Goal: Task Accomplishment & Management: Use online tool/utility

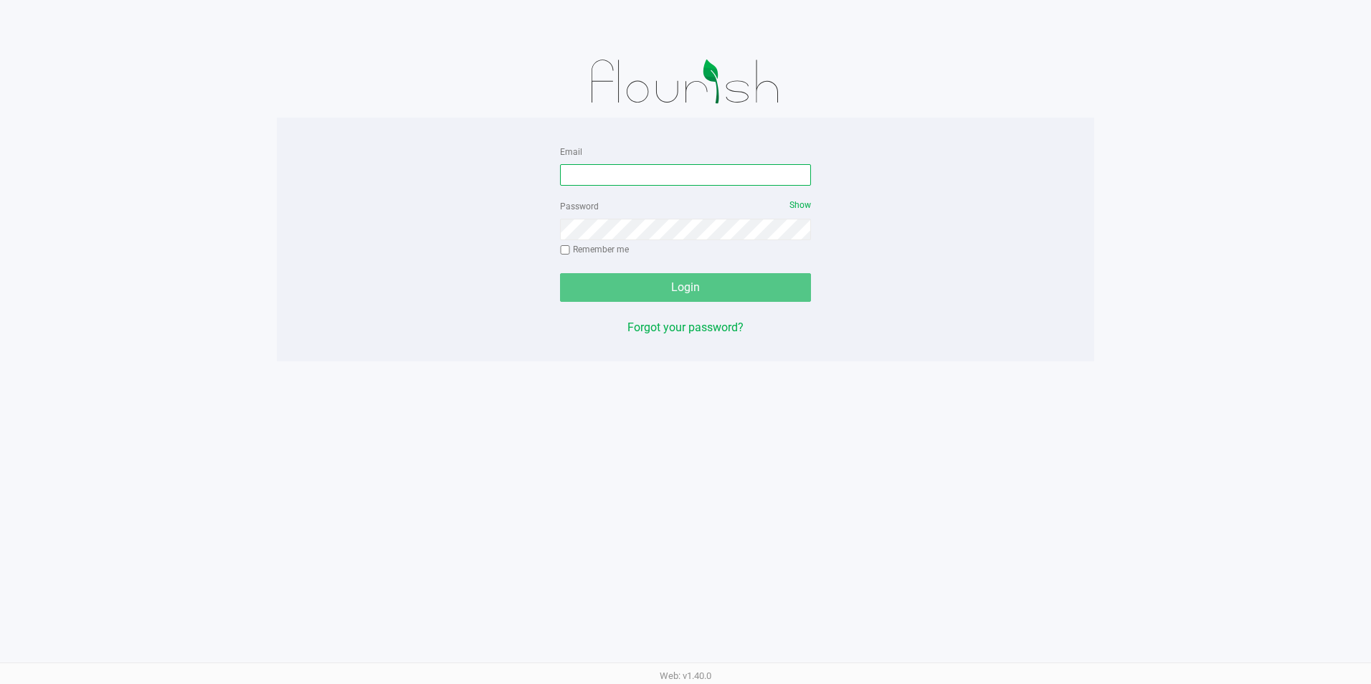
click at [648, 176] on input "Email" at bounding box center [685, 175] width 251 height 22
type input "[EMAIL_ADDRESS][DOMAIN_NAME]"
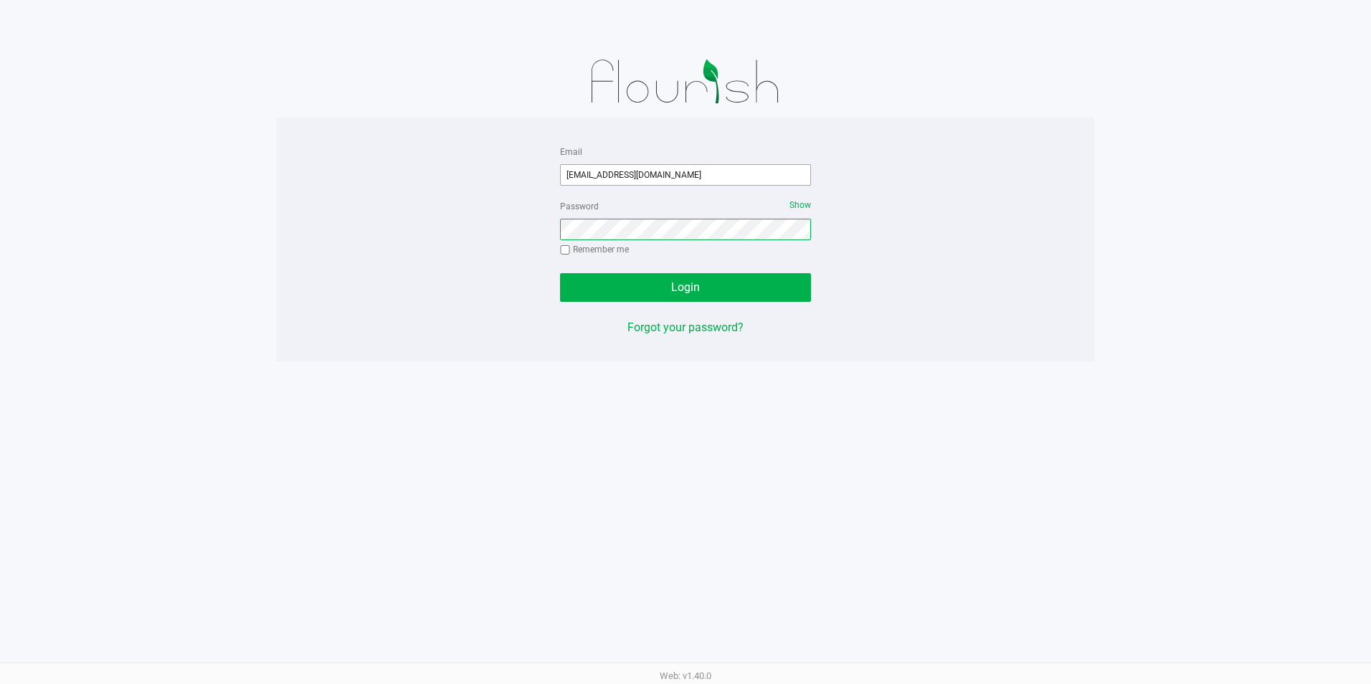
click at [560, 273] on button "Login" at bounding box center [685, 287] width 251 height 29
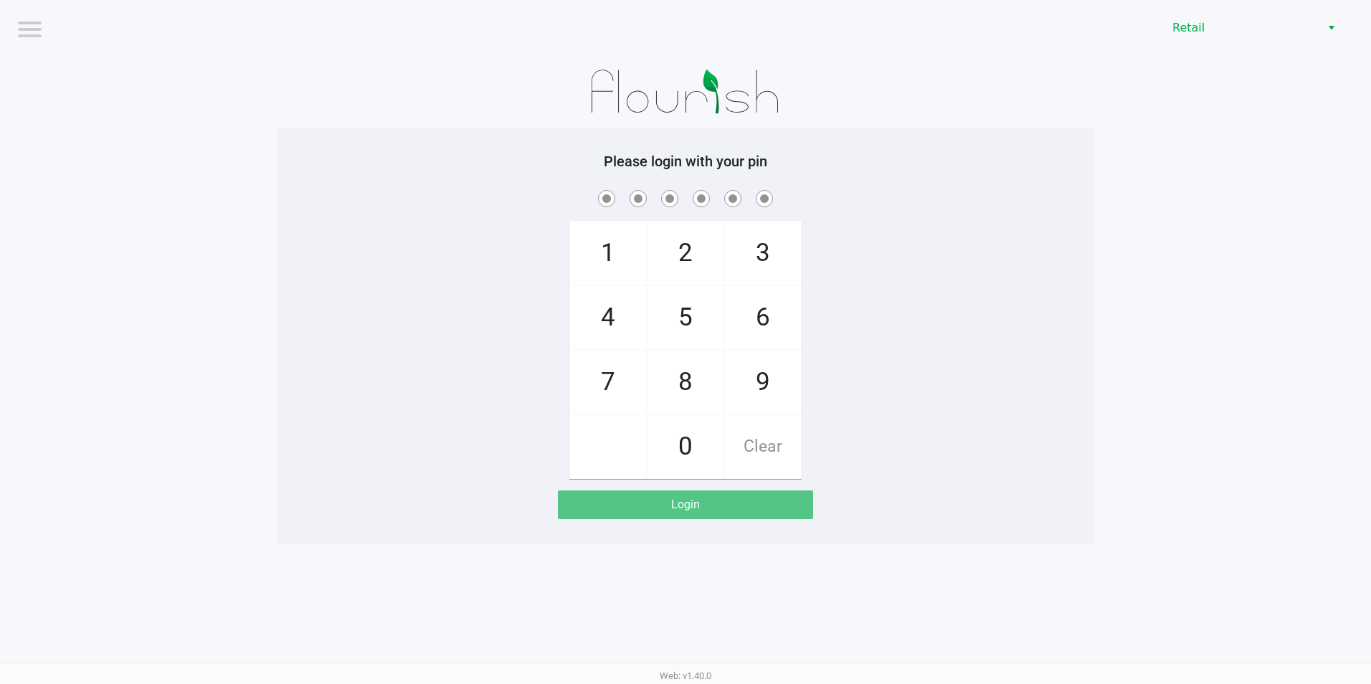
click at [765, 388] on span "9" at bounding box center [763, 382] width 76 height 63
checkbox input "true"
click at [697, 271] on span "2" at bounding box center [685, 253] width 76 height 63
checkbox input "true"
click at [697, 270] on span "2" at bounding box center [685, 253] width 76 height 63
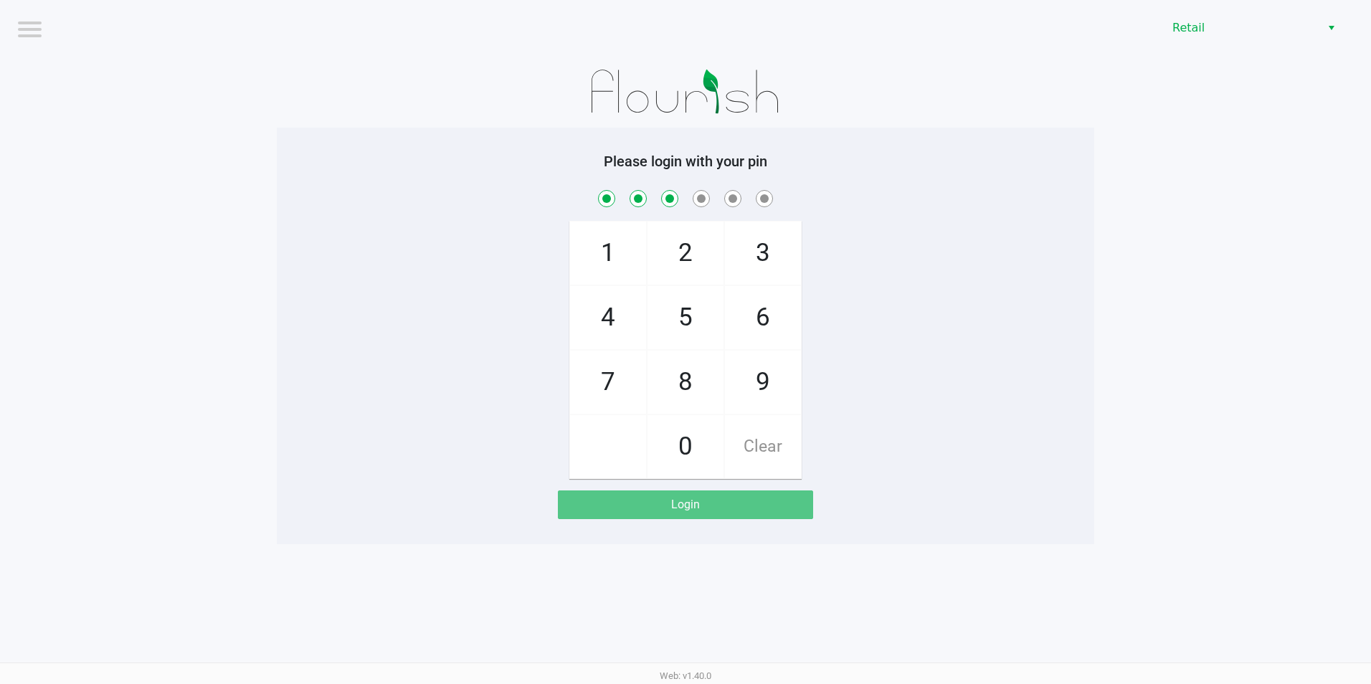
checkbox input "true"
click at [690, 466] on span "0" at bounding box center [685, 446] width 76 height 63
checkbox input "true"
click at [693, 402] on span "8" at bounding box center [685, 382] width 76 height 63
checkbox input "true"
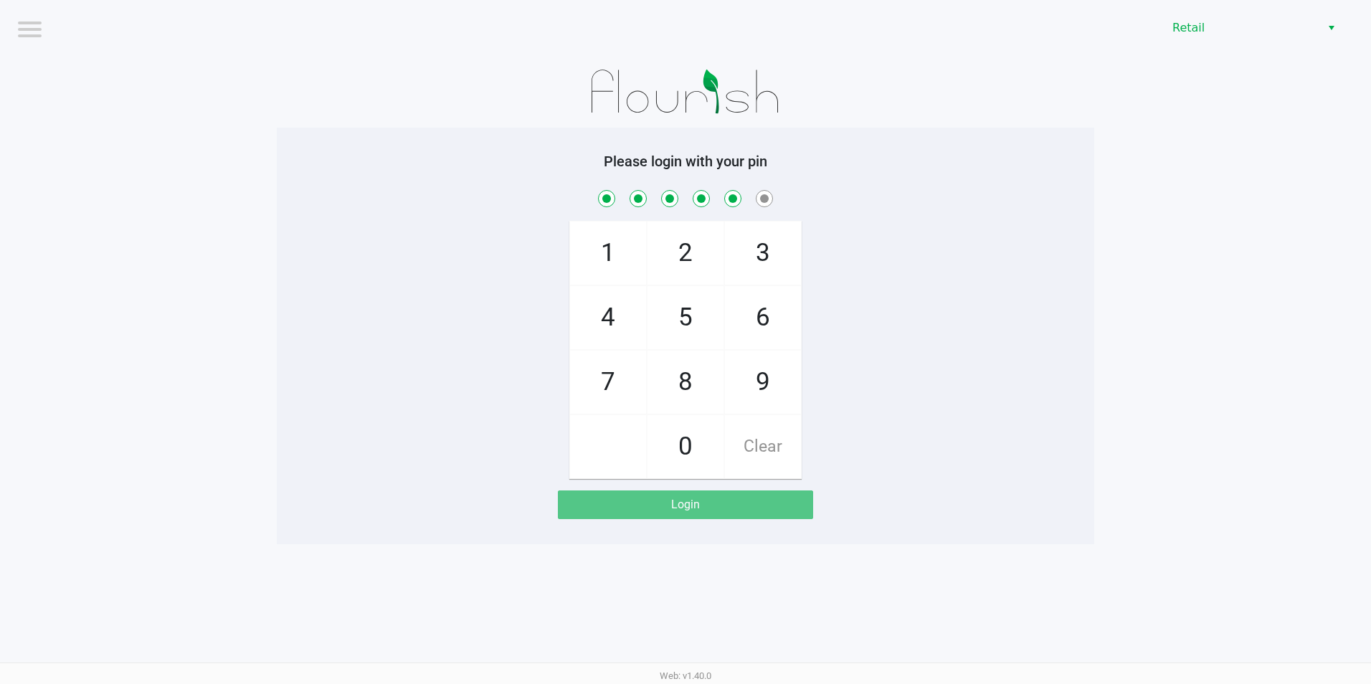
click at [688, 267] on span "2" at bounding box center [685, 253] width 76 height 63
checkbox input "true"
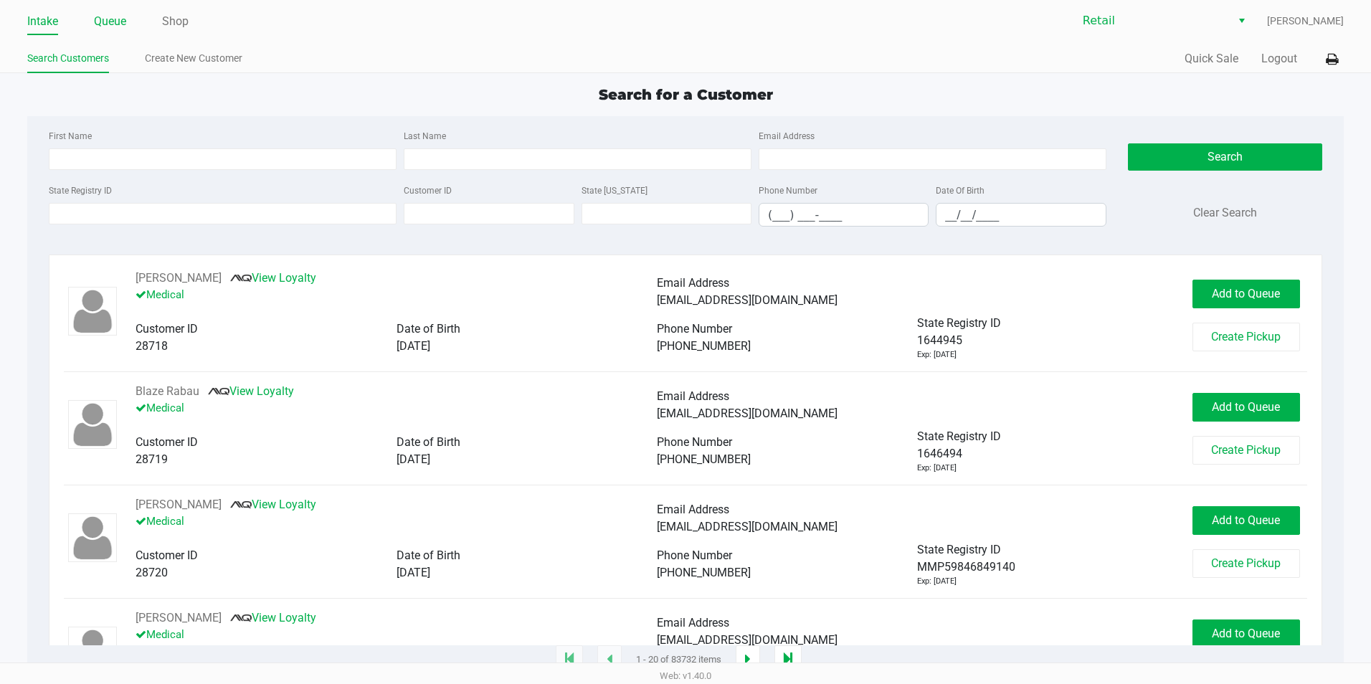
click at [121, 24] on link "Queue" at bounding box center [110, 21] width 32 height 20
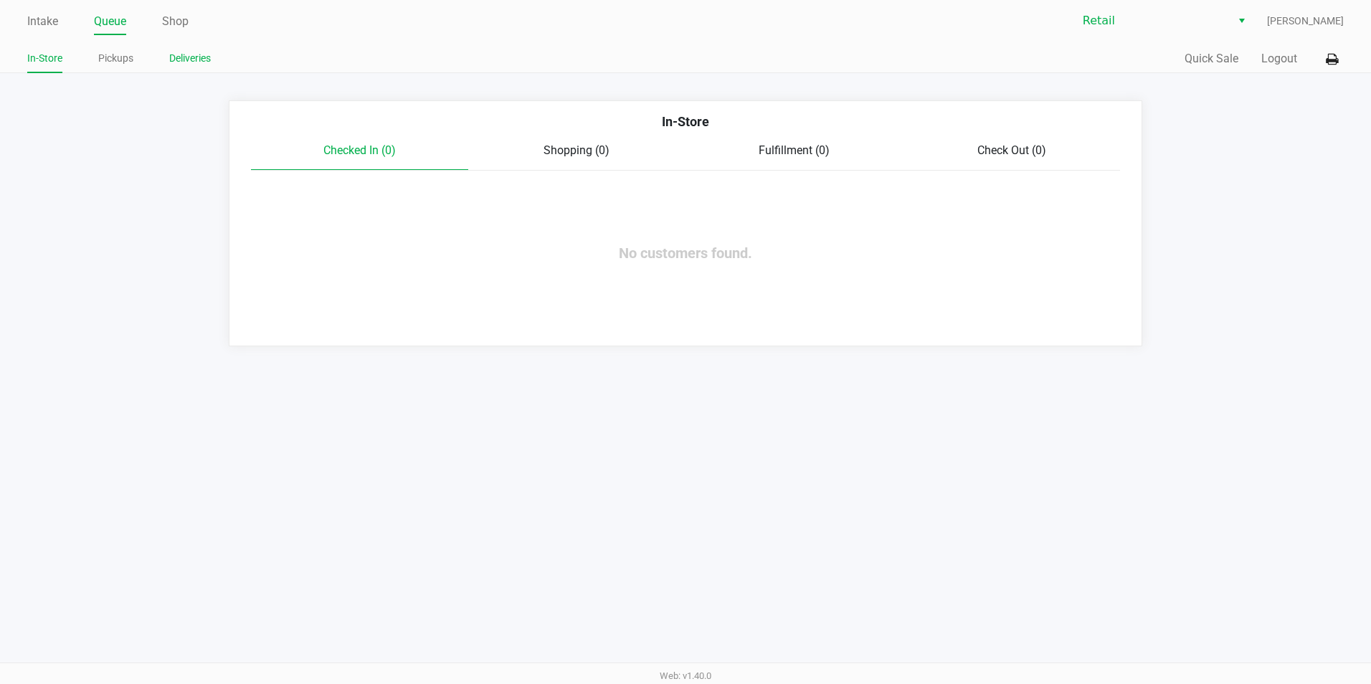
click at [201, 57] on link "Deliveries" at bounding box center [190, 58] width 42 height 18
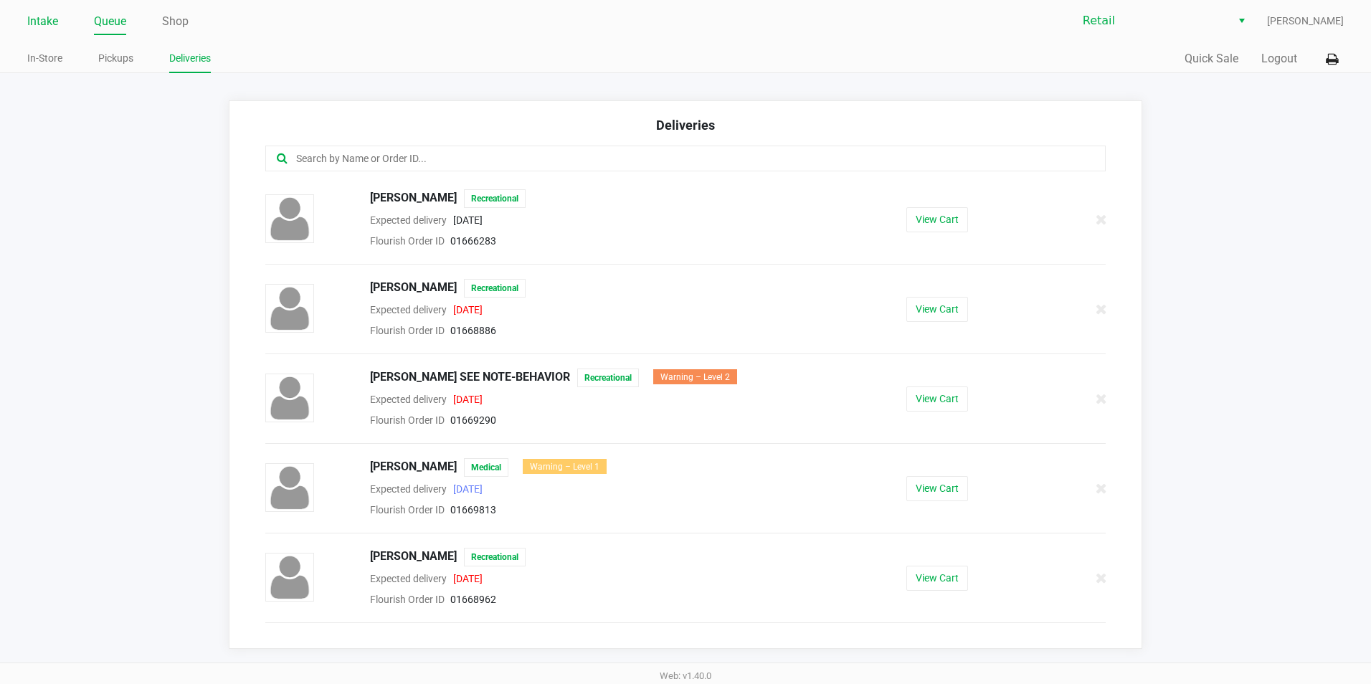
click at [47, 20] on link "Intake" at bounding box center [42, 21] width 31 height 20
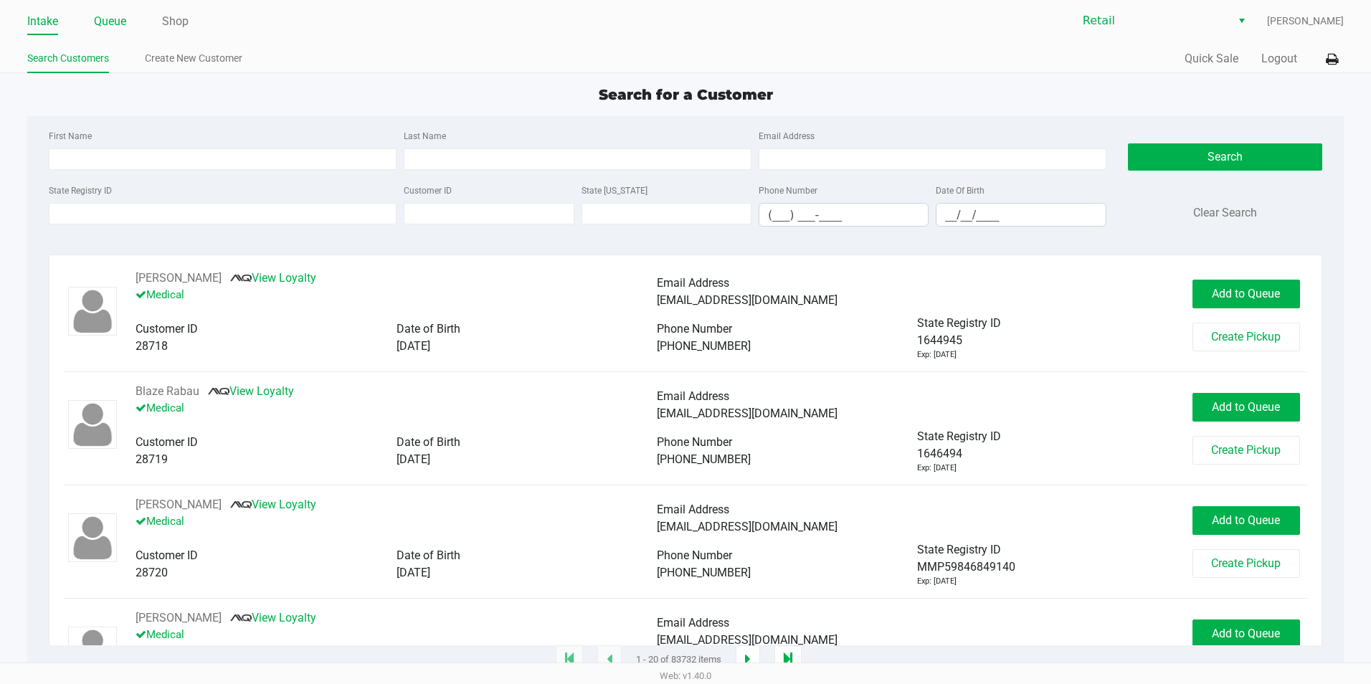
click at [111, 19] on link "Queue" at bounding box center [110, 21] width 32 height 20
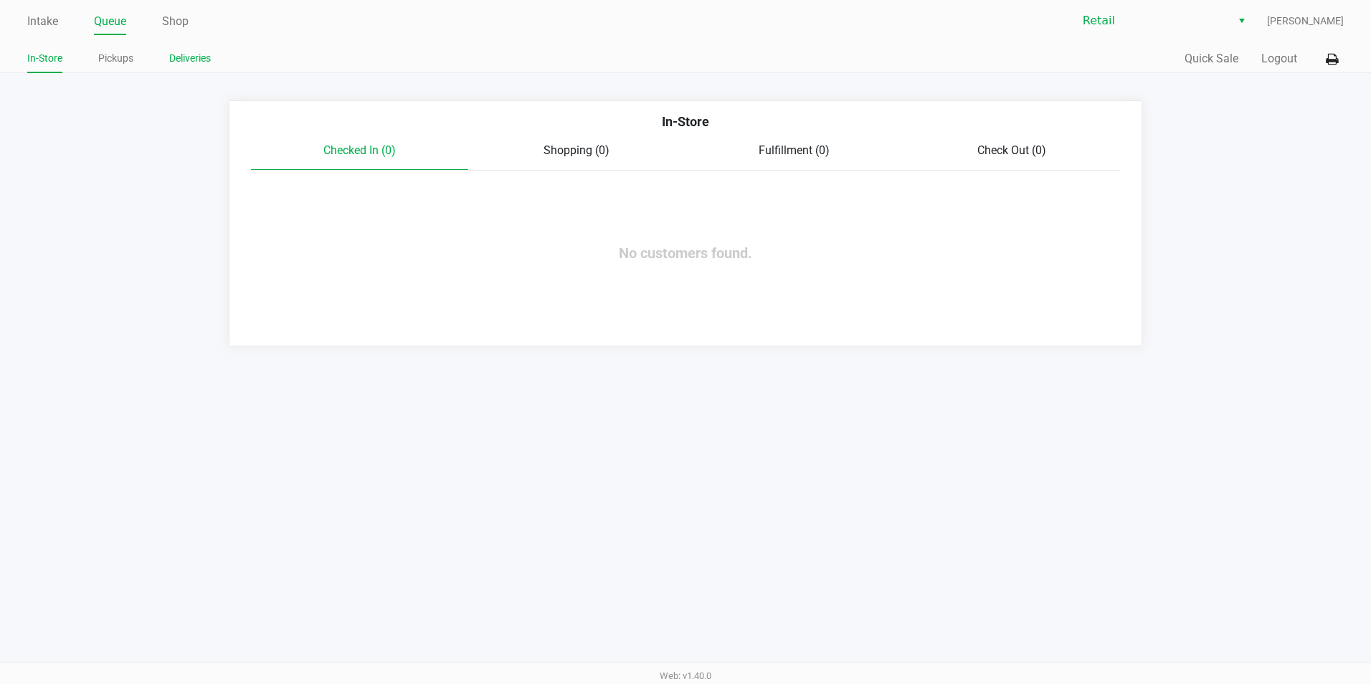
click at [177, 56] on link "Deliveries" at bounding box center [190, 58] width 42 height 18
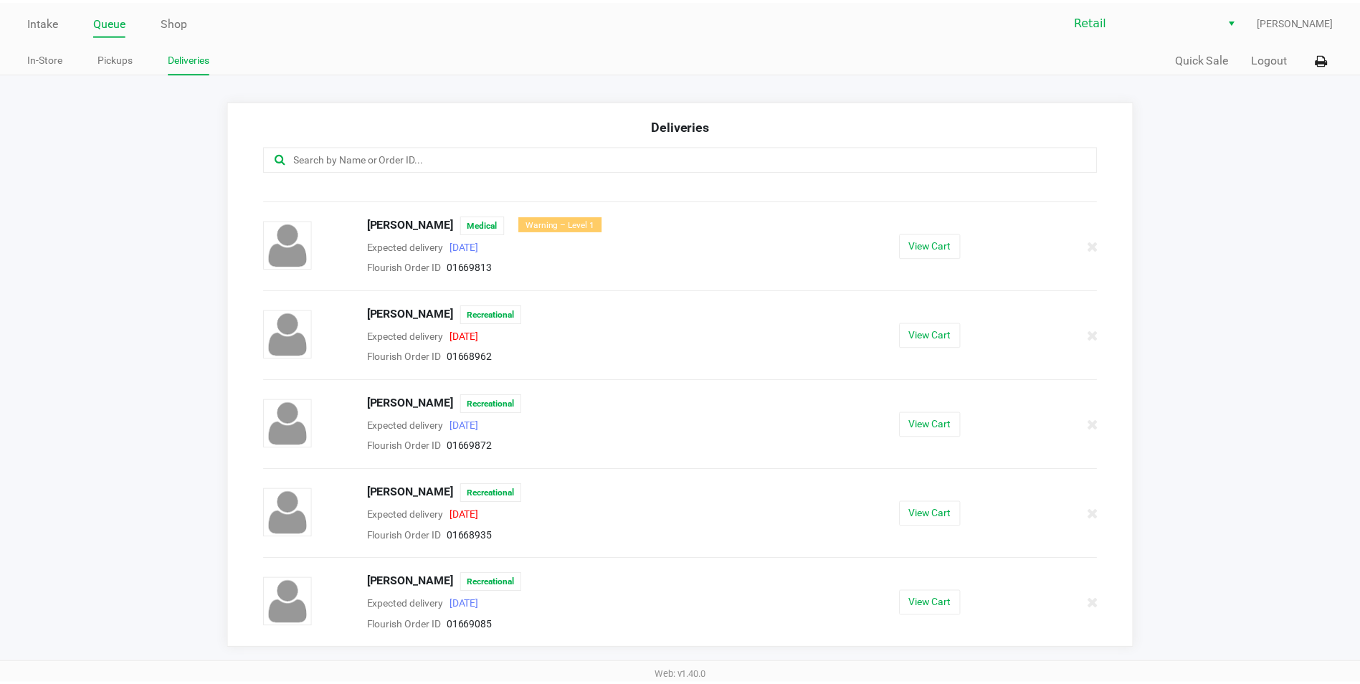
scroll to position [171, 0]
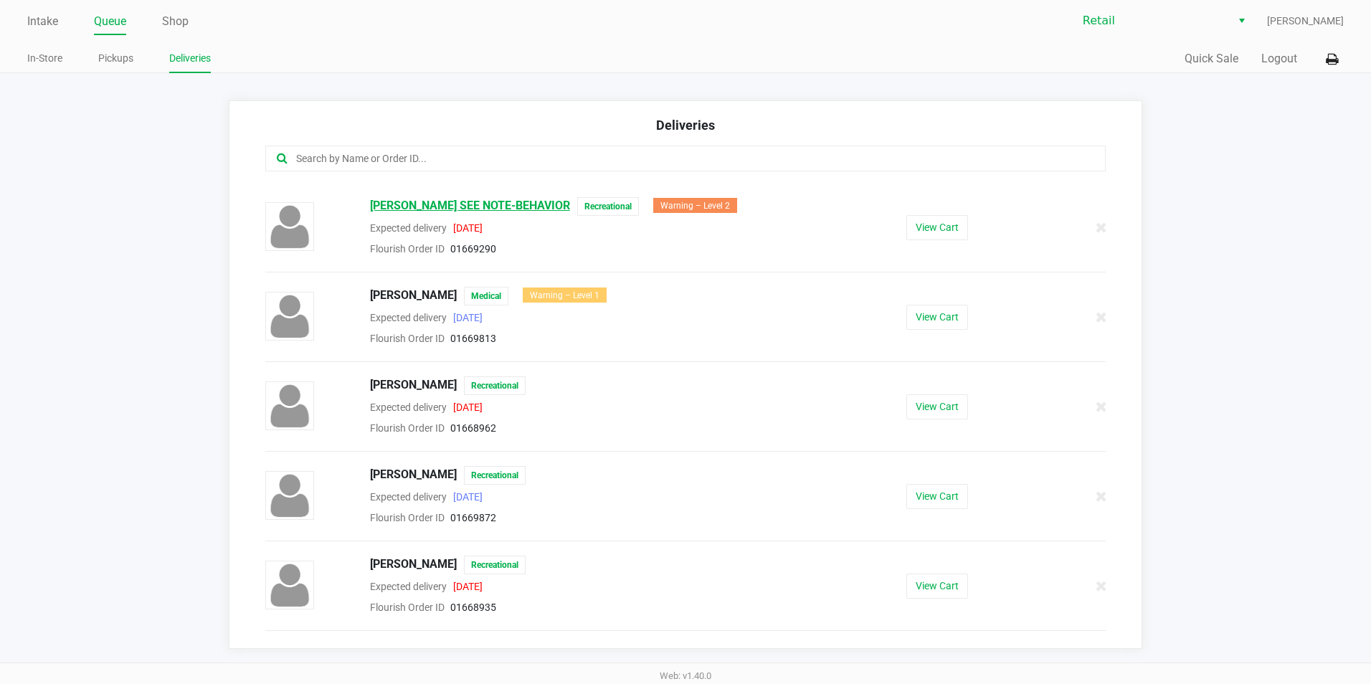
click at [450, 212] on span "[PERSON_NAME] SEE NOTE-BEHAVIOR" at bounding box center [470, 206] width 200 height 19
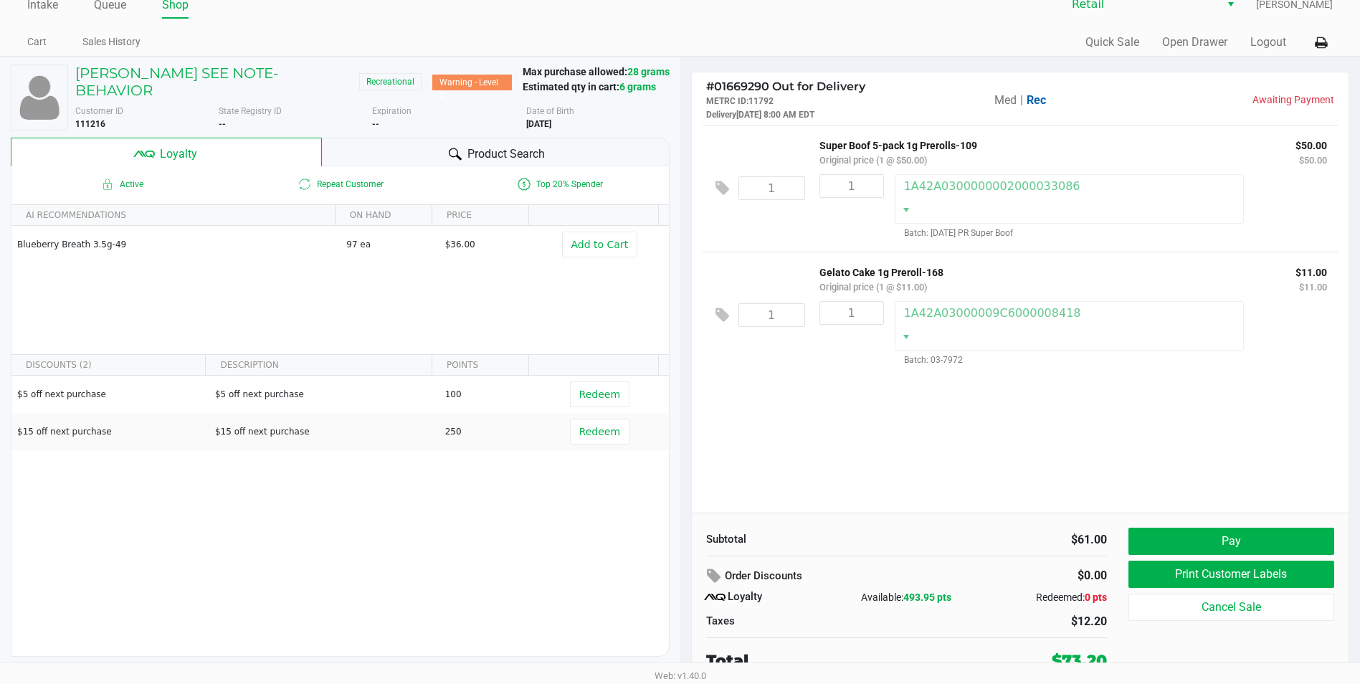
scroll to position [20, 0]
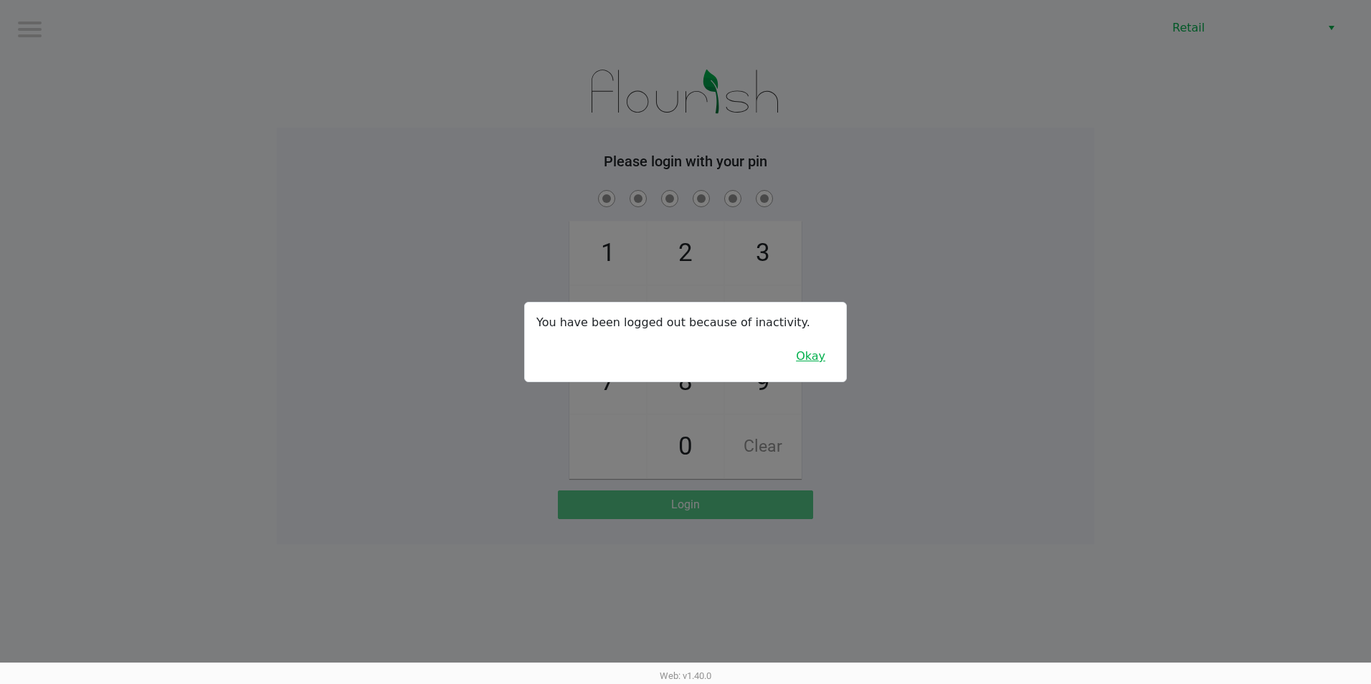
click at [812, 346] on button "Okay" at bounding box center [811, 356] width 48 height 27
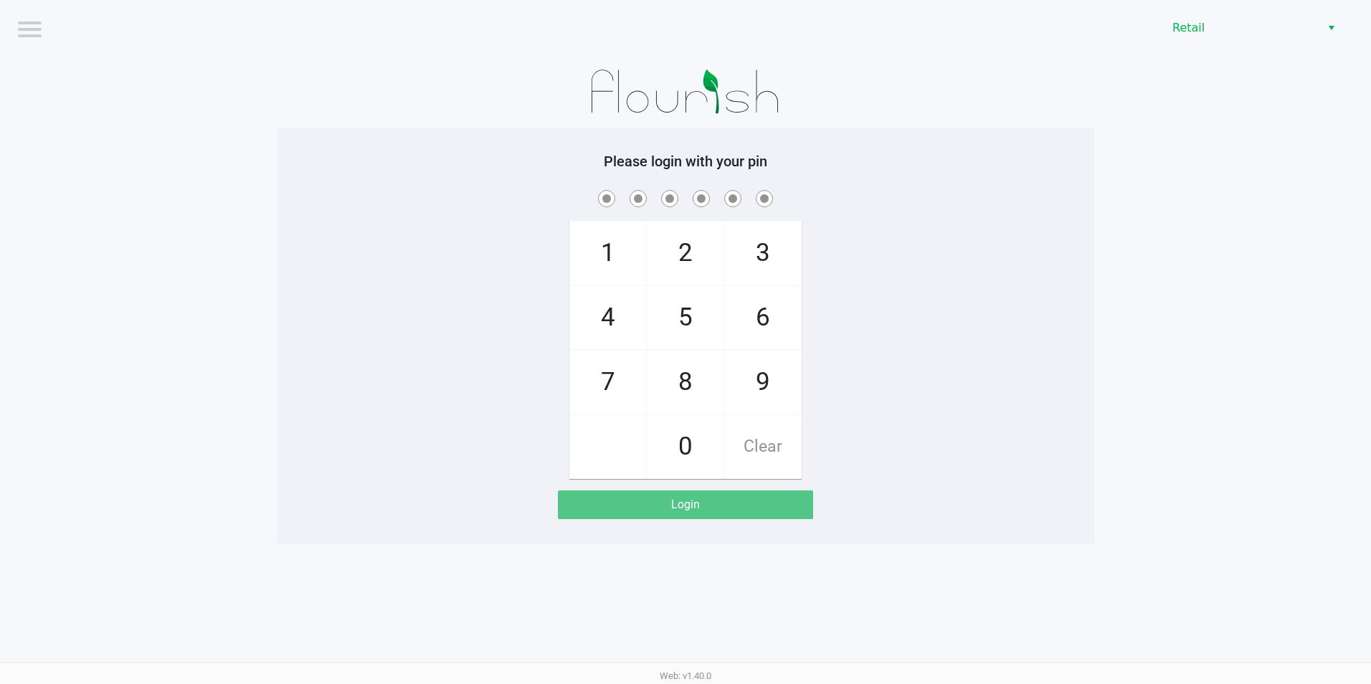
click at [590, 442] on span at bounding box center [608, 446] width 76 height 63
